Goal: Transaction & Acquisition: Purchase product/service

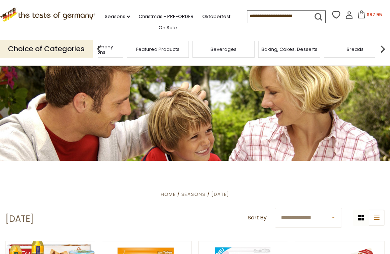
click at [385, 49] on img at bounding box center [383, 49] width 14 height 14
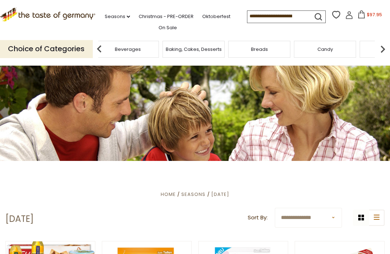
click at [379, 51] on img at bounding box center [383, 49] width 14 height 14
click at [389, 46] on img at bounding box center [383, 49] width 14 height 14
click at [389, 45] on img at bounding box center [383, 49] width 14 height 14
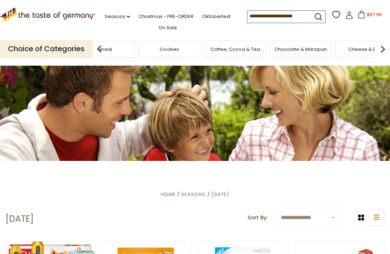
click at [388, 46] on img at bounding box center [383, 49] width 14 height 14
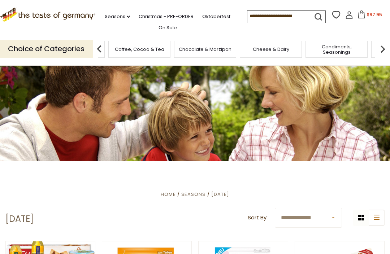
click at [389, 46] on img at bounding box center [383, 49] width 14 height 14
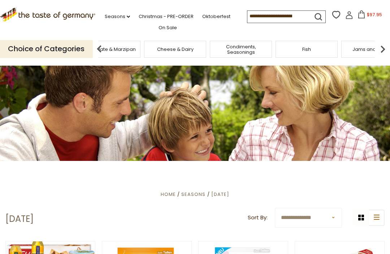
click at [389, 42] on img at bounding box center [383, 49] width 14 height 14
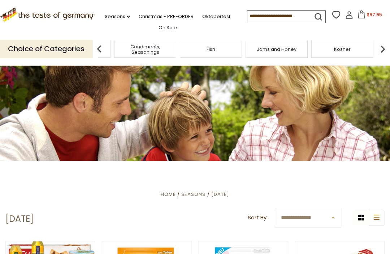
click at [386, 44] on img at bounding box center [383, 49] width 14 height 14
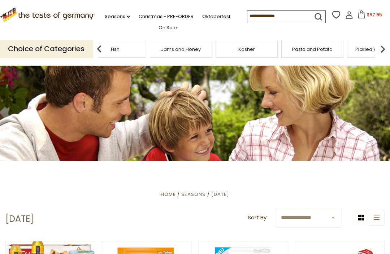
click at [390, 45] on img at bounding box center [383, 49] width 14 height 14
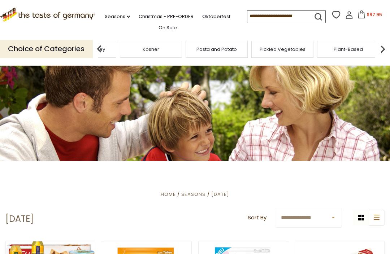
click at [389, 46] on img at bounding box center [383, 49] width 14 height 14
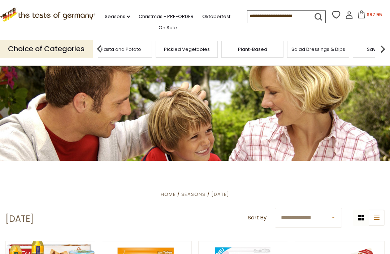
click at [389, 46] on img at bounding box center [383, 49] width 14 height 14
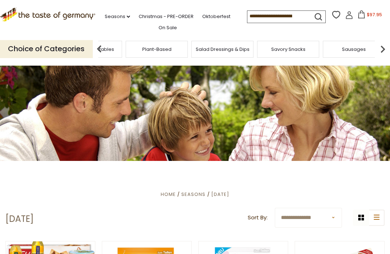
click at [389, 49] on img at bounding box center [383, 49] width 14 height 14
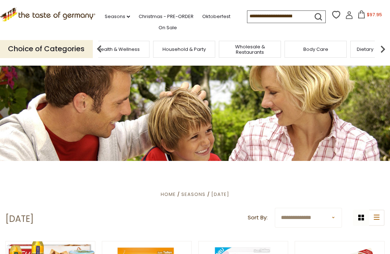
click at [390, 47] on img at bounding box center [383, 49] width 14 height 14
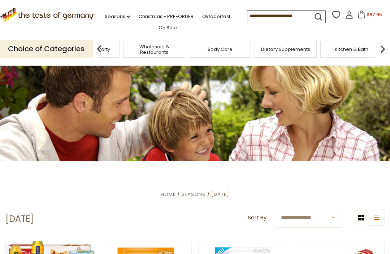
click at [389, 47] on img at bounding box center [383, 49] width 14 height 14
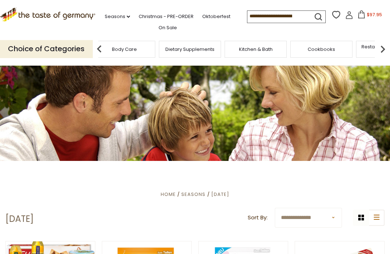
click at [291, 46] on div "Cookbooks" at bounding box center [322, 49] width 62 height 17
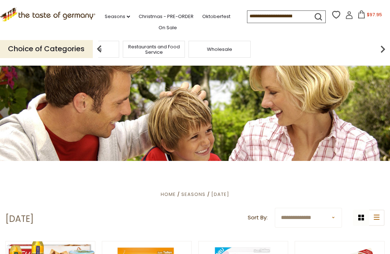
click at [36, 50] on p "Choice of Categories" at bounding box center [46, 49] width 93 height 18
click at [202, 21] on link "Oktoberfest" at bounding box center [216, 17] width 28 height 8
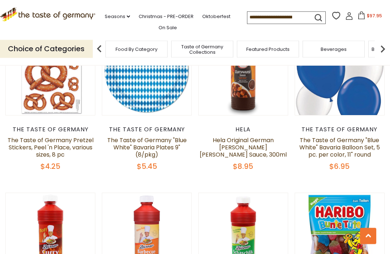
scroll to position [1419, 0]
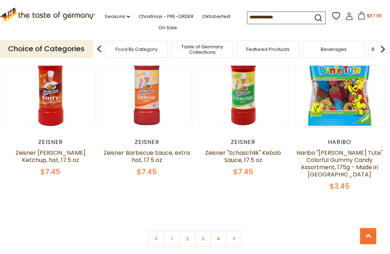
click at [193, 232] on link "2" at bounding box center [187, 239] width 16 height 16
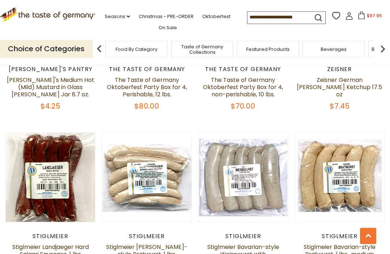
scroll to position [451, 0]
click at [30, 70] on button "Quick View" at bounding box center [50, 62] width 49 height 16
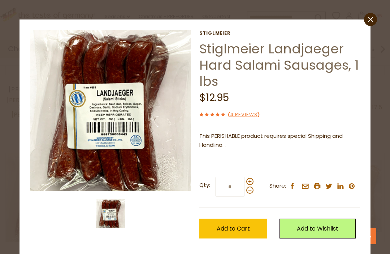
scroll to position [430, 0]
click at [372, 20] on icon "close" at bounding box center [370, 19] width 5 height 5
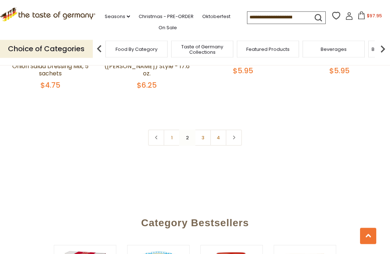
scroll to position [1674, 0]
click at [204, 130] on link "3" at bounding box center [203, 138] width 16 height 16
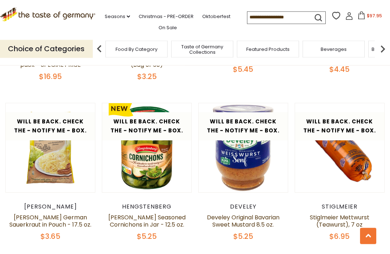
scroll to position [1121, 0]
click at [359, 41] on button "Quick View" at bounding box center [340, 33] width 49 height 16
